Goal: Transaction & Acquisition: Purchase product/service

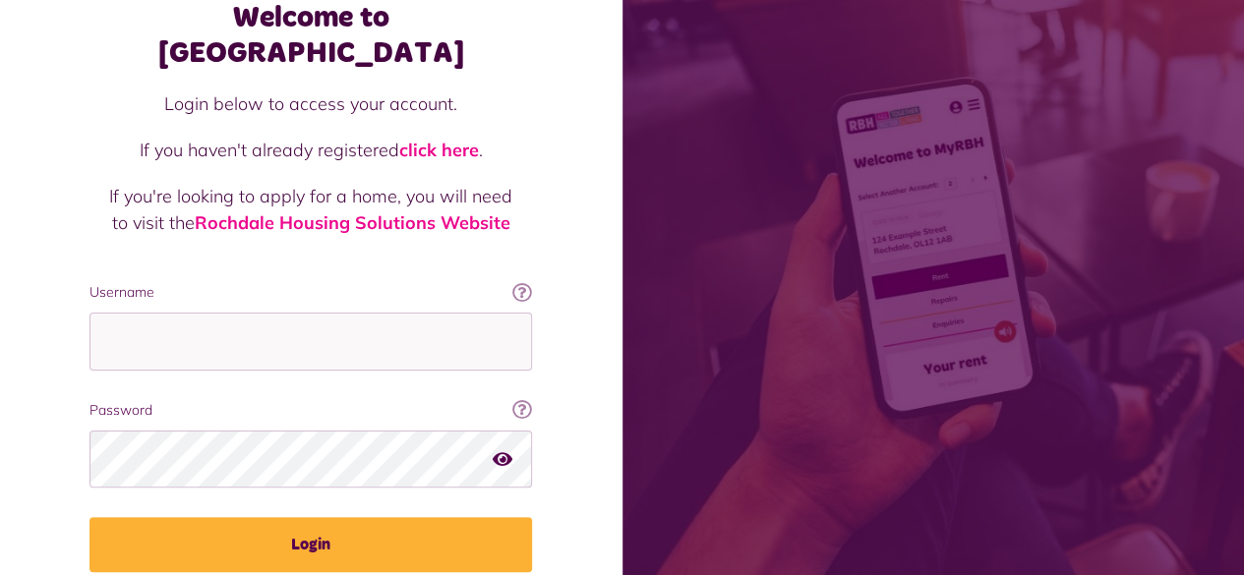
scroll to position [128, 0]
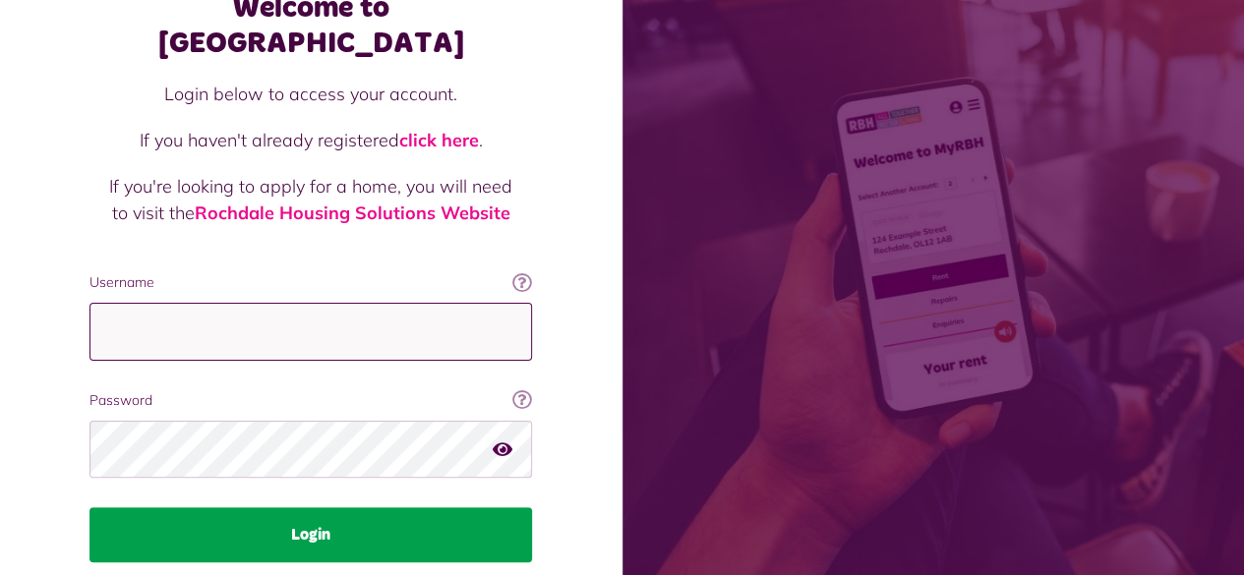
type input "**********"
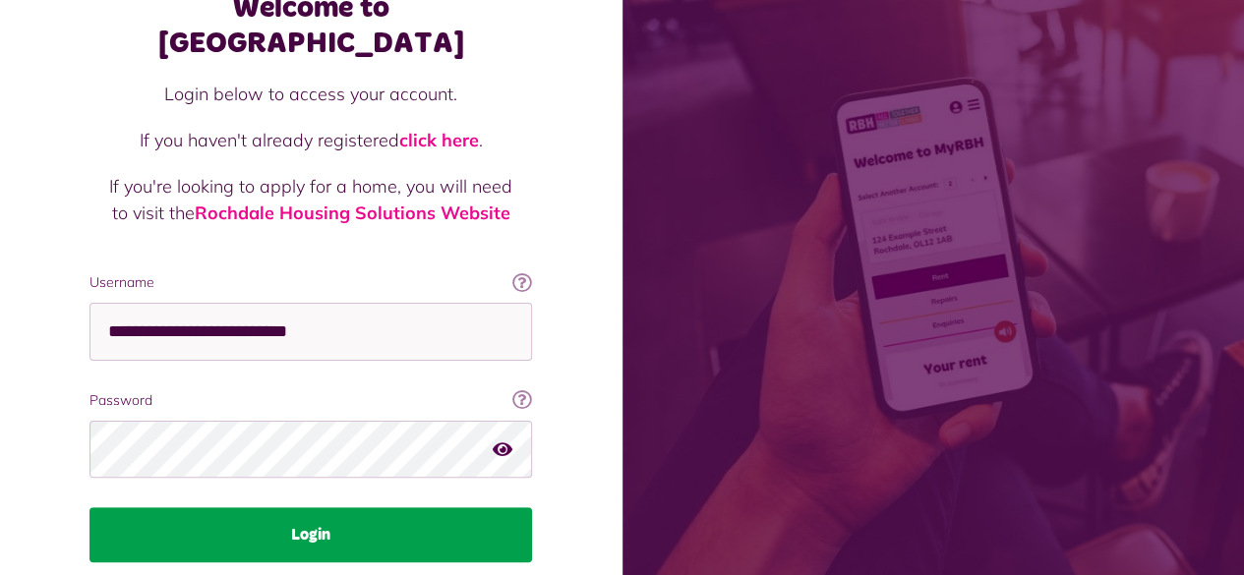
click at [367, 507] on button "Login" at bounding box center [310, 534] width 442 height 55
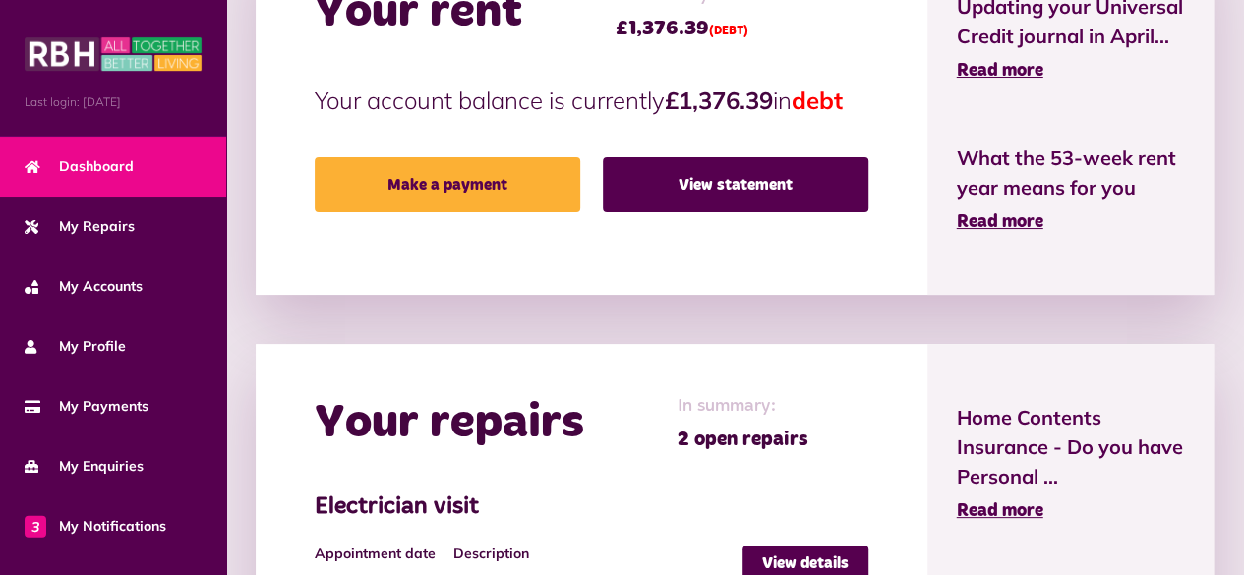
scroll to position [822, 0]
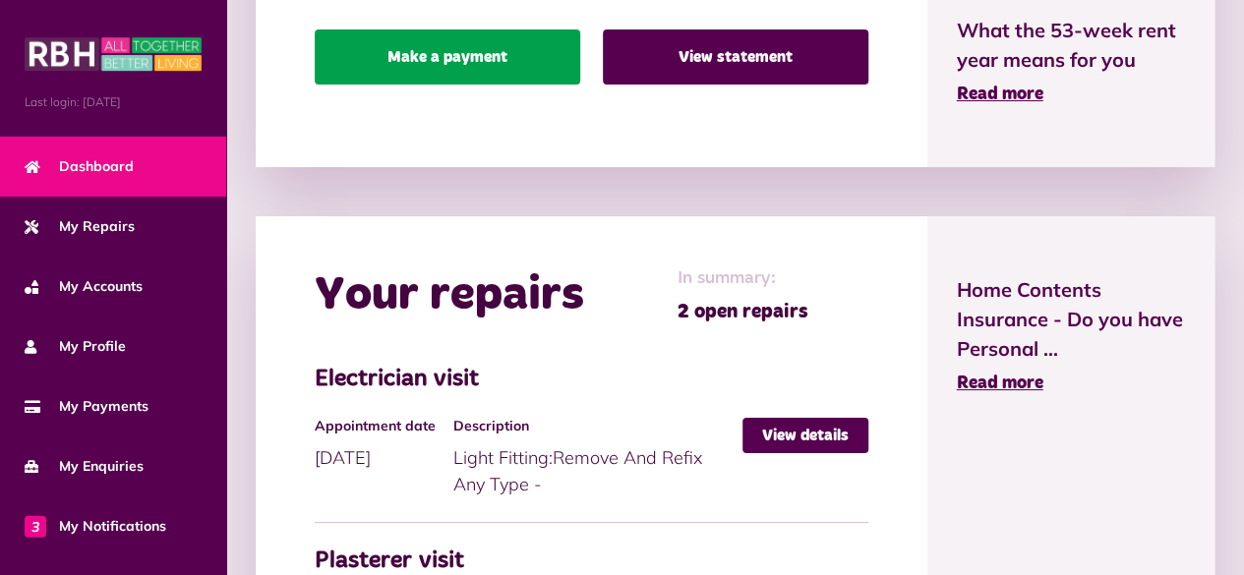
click at [411, 48] on link "Make a payment" at bounding box center [447, 56] width 265 height 55
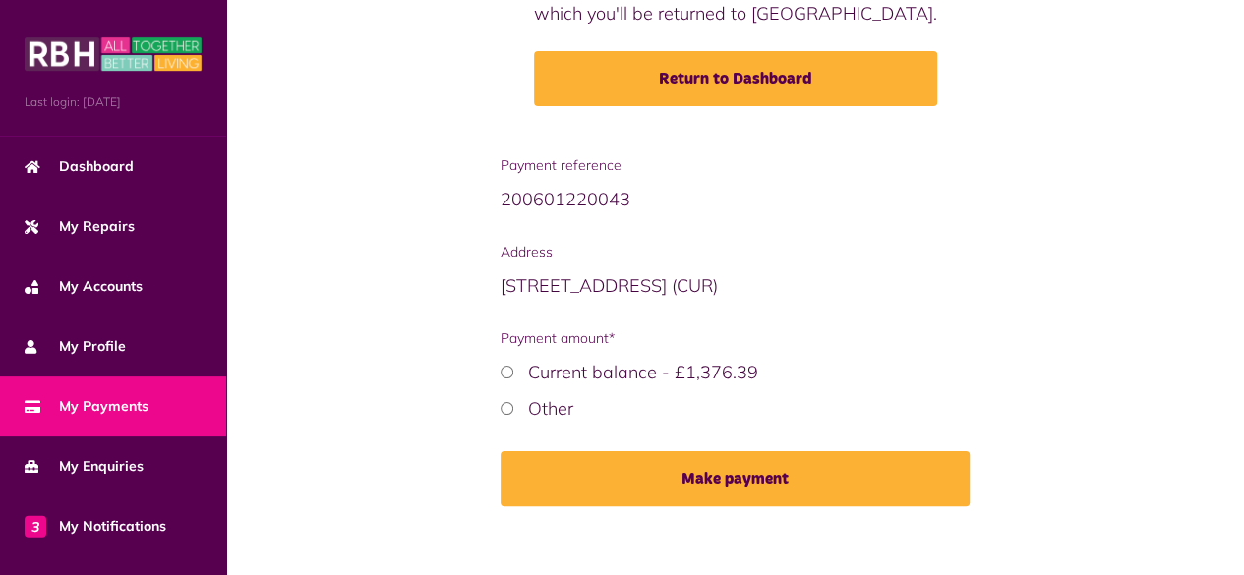
scroll to position [292, 0]
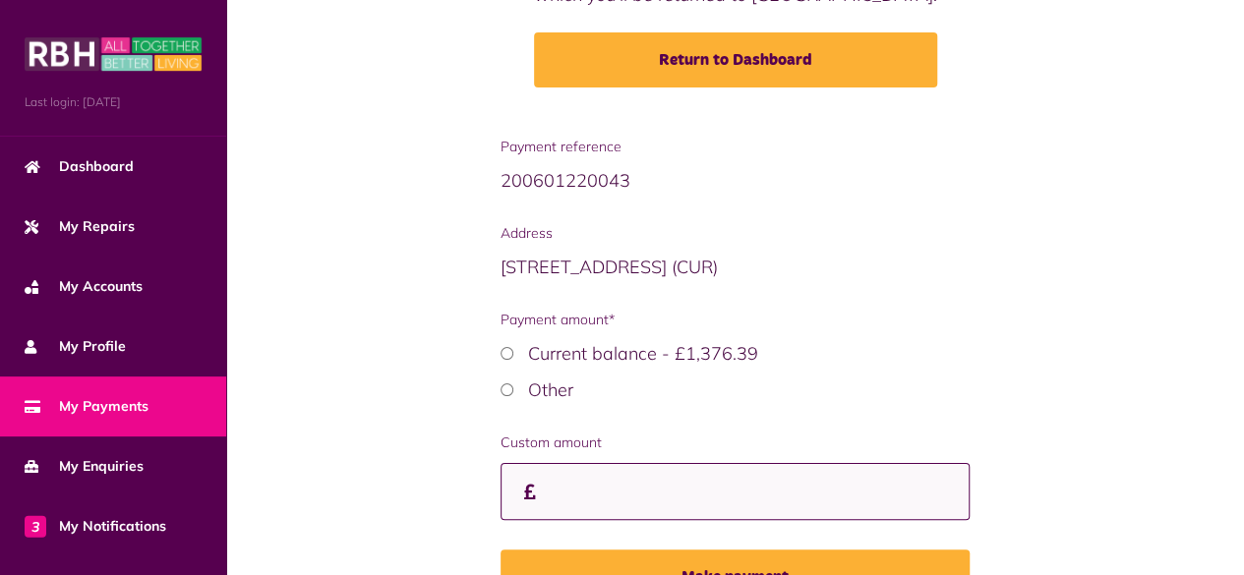
click at [597, 487] on input "Custom amount" at bounding box center [735, 492] width 470 height 58
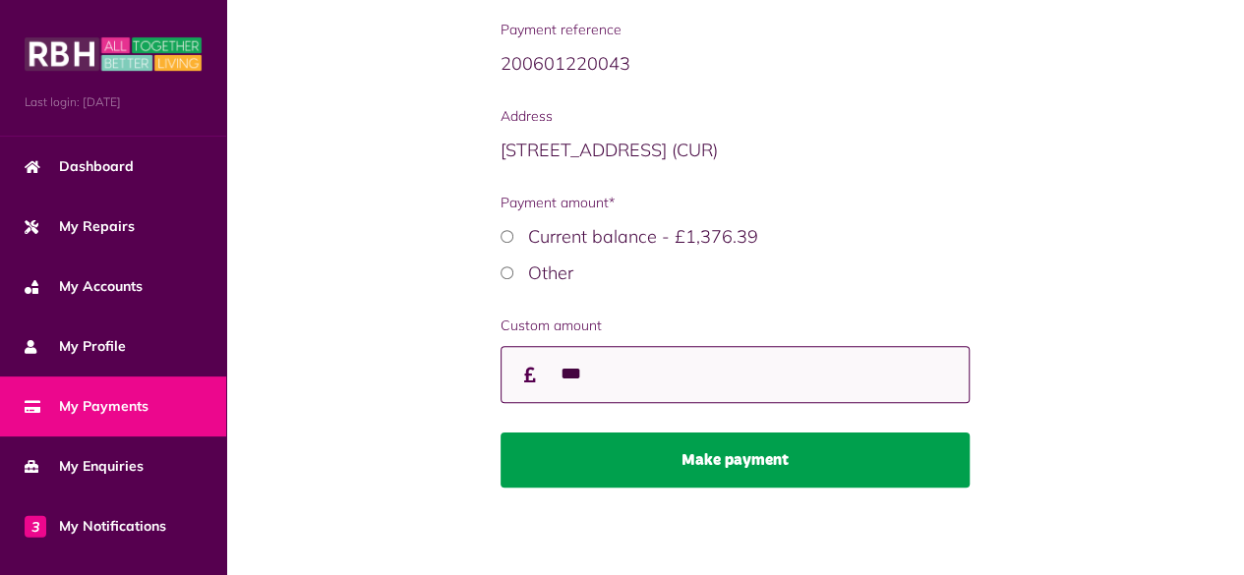
type input "***"
click at [647, 461] on button "Make payment" at bounding box center [735, 460] width 470 height 55
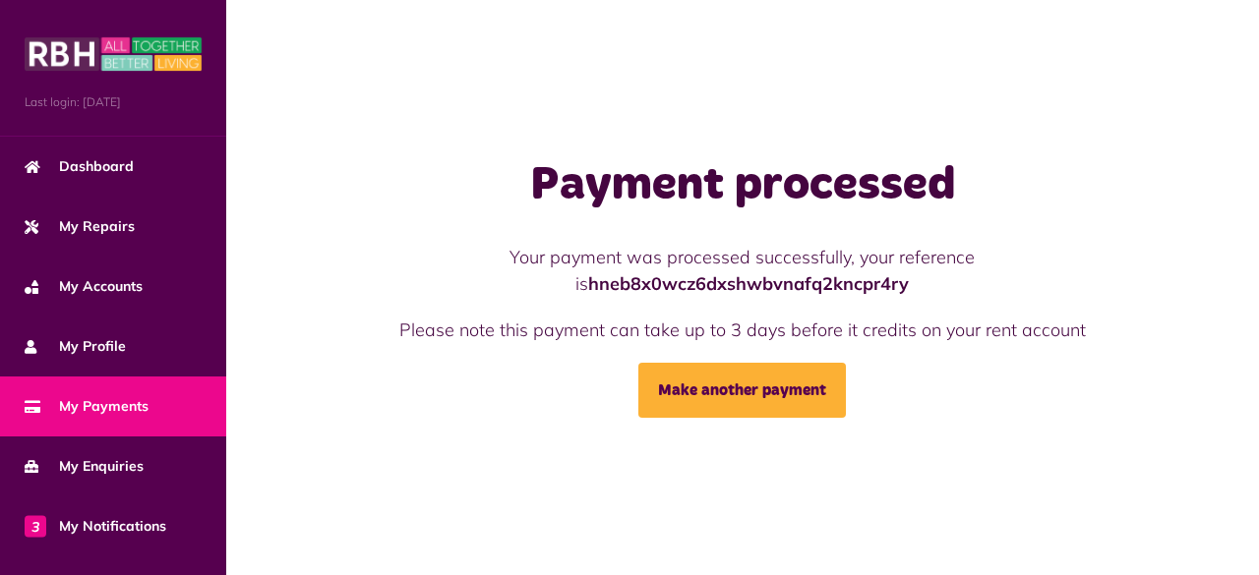
click at [117, 402] on span "My Payments" at bounding box center [87, 406] width 124 height 21
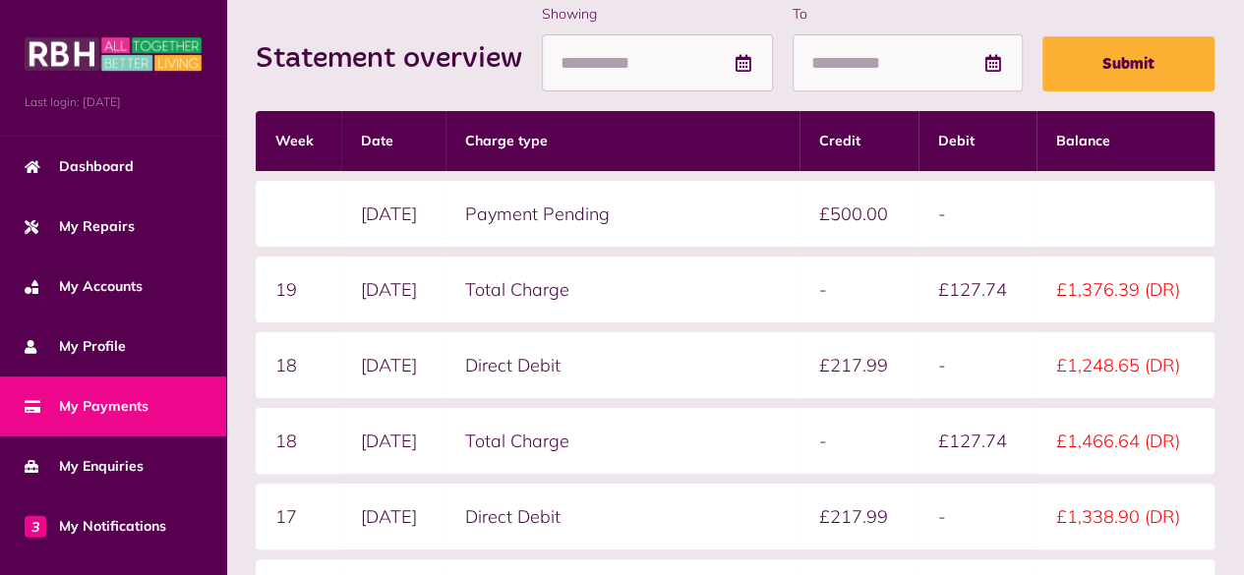
scroll to position [427, 0]
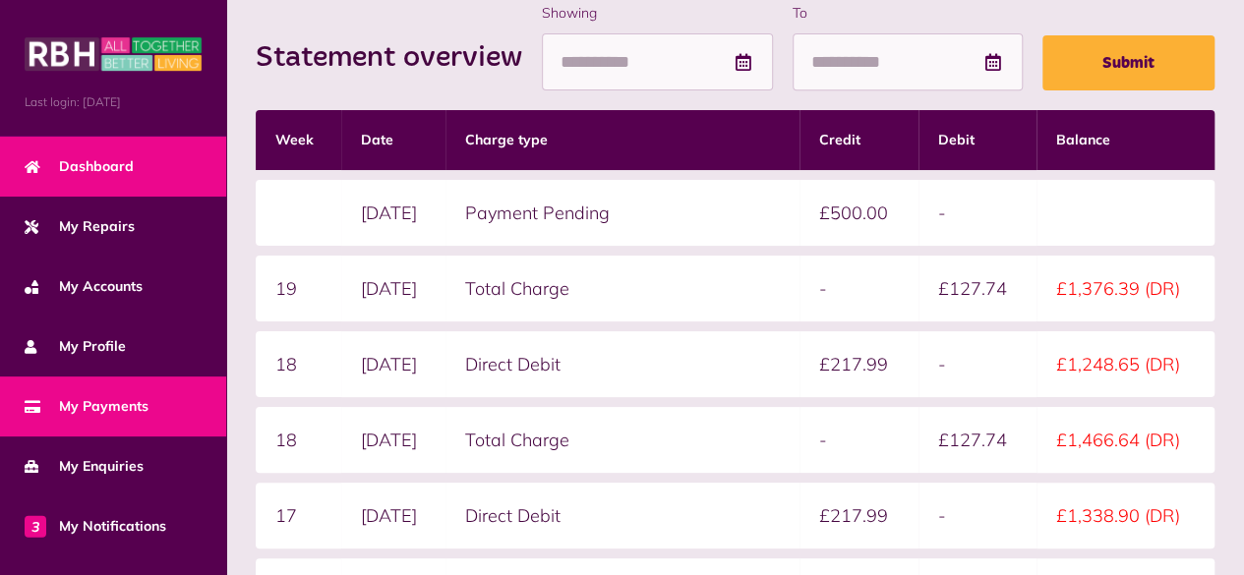
click at [87, 168] on span "Dashboard" at bounding box center [79, 166] width 109 height 21
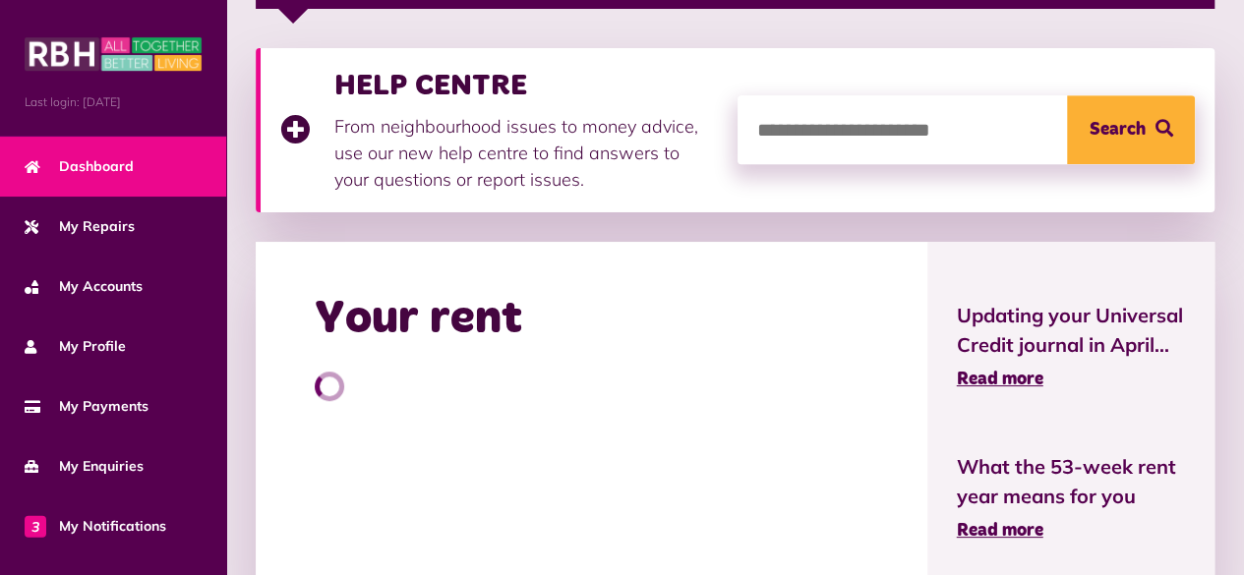
scroll to position [386, 0]
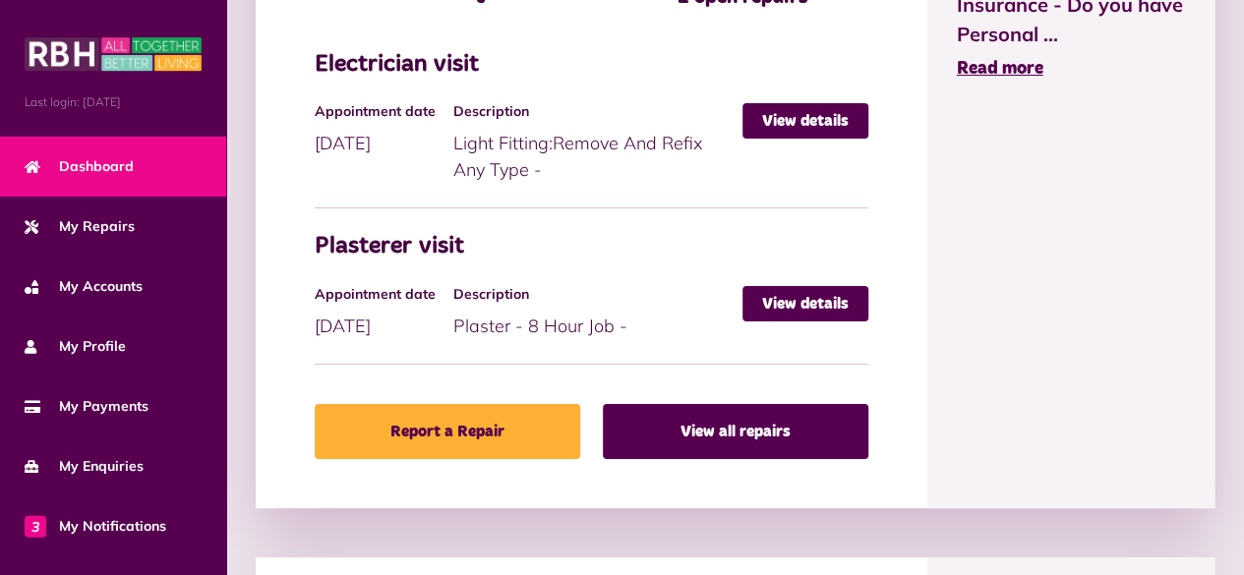
scroll to position [1139, 0]
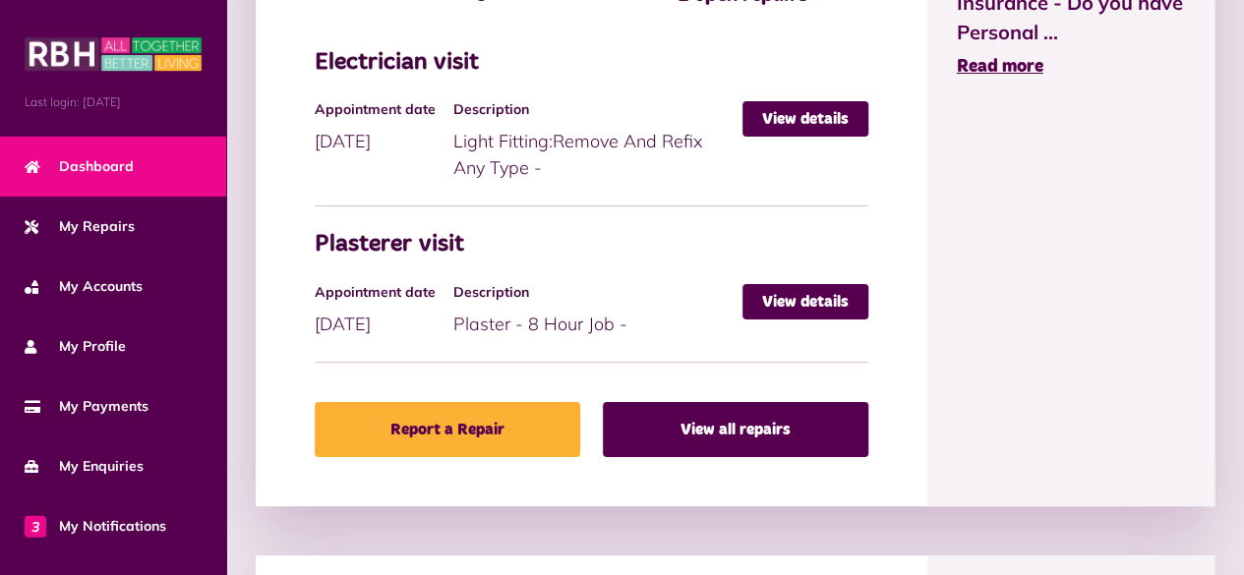
click at [644, 302] on div "Description Plaster - 8 Hour Job -" at bounding box center [597, 310] width 289 height 53
